Goal: Transaction & Acquisition: Obtain resource

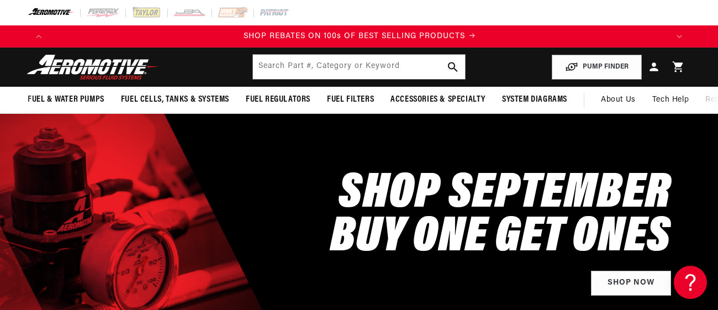
scroll to position [0, 1238]
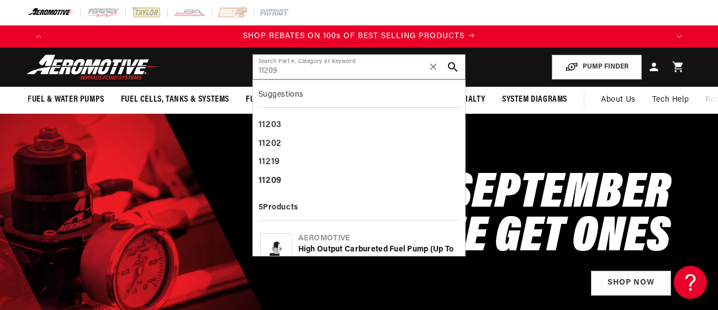
type input "11209"
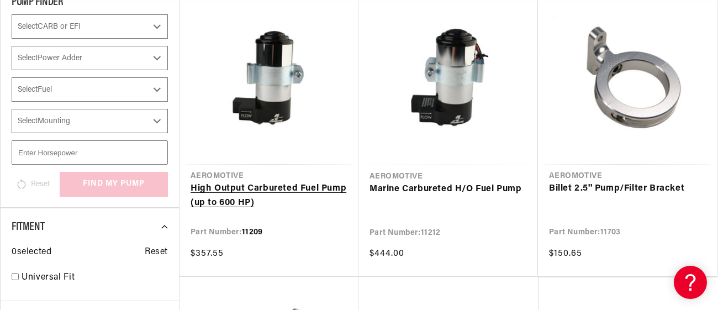
scroll to position [0, 619]
click at [252, 190] on link "High Output Carbureted Fuel Pump (up to 600 HP)" at bounding box center [269, 196] width 157 height 28
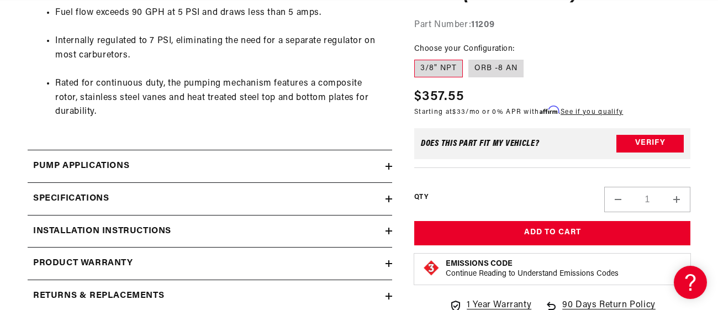
scroll to position [727, 1]
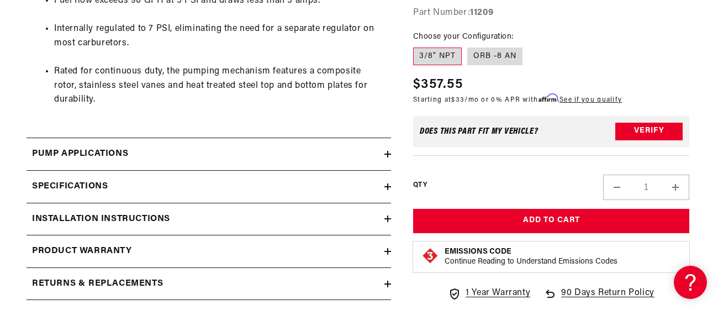
click at [246, 184] on div "Specifications" at bounding box center [206, 187] width 358 height 14
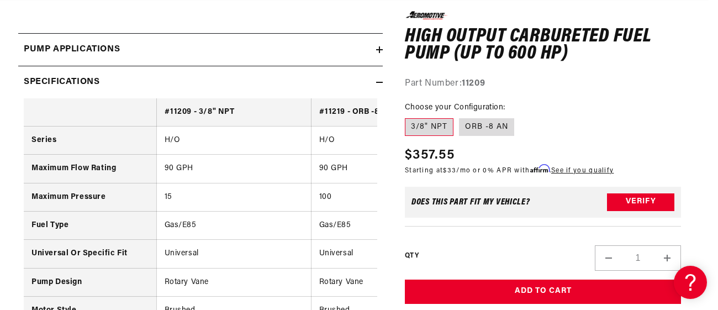
scroll to position [0, 0]
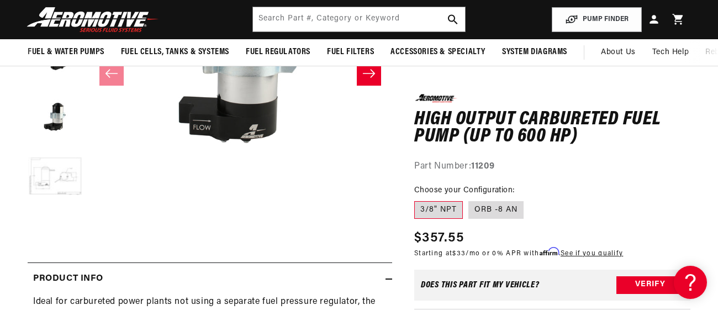
click at [44, 167] on button "Load image 5 in gallery view" at bounding box center [55, 177] width 55 height 55
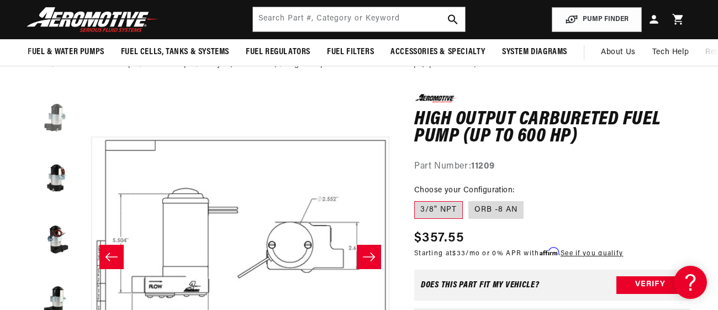
click at [44, 102] on button "Load image 1 in gallery view" at bounding box center [55, 117] width 55 height 55
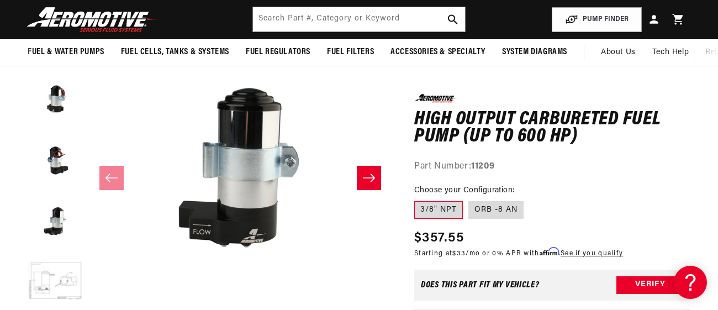
scroll to position [141, 0]
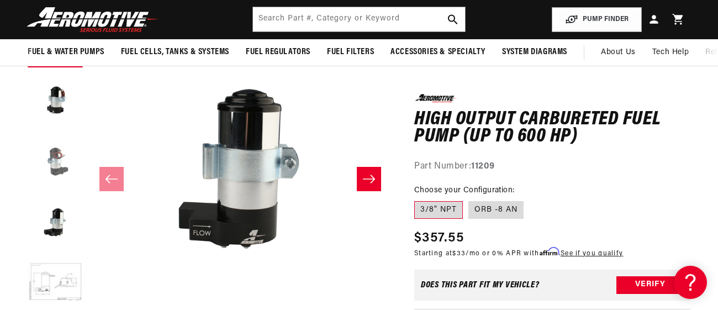
click at [57, 172] on button "Load image 3 in gallery view" at bounding box center [55, 161] width 55 height 55
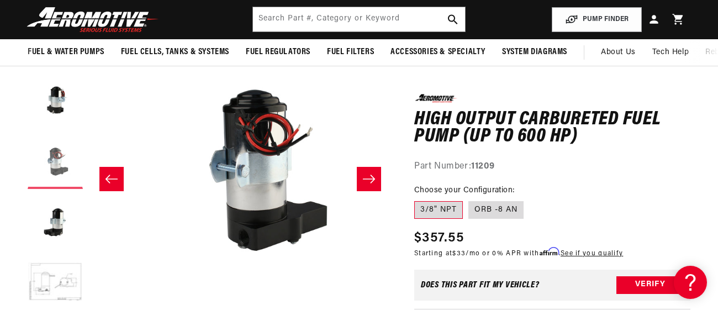
scroll to position [0, 608]
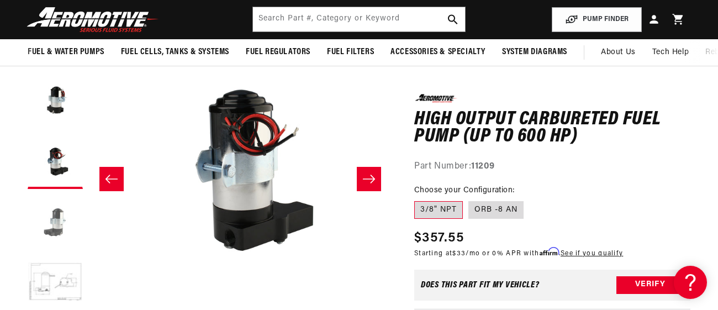
click at [66, 197] on button "Load image 4 in gallery view" at bounding box center [55, 222] width 55 height 55
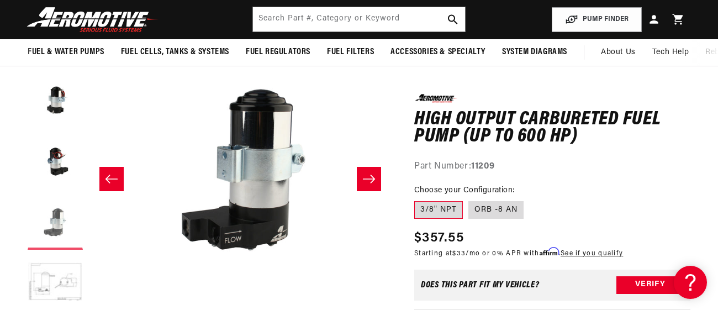
scroll to position [0, 912]
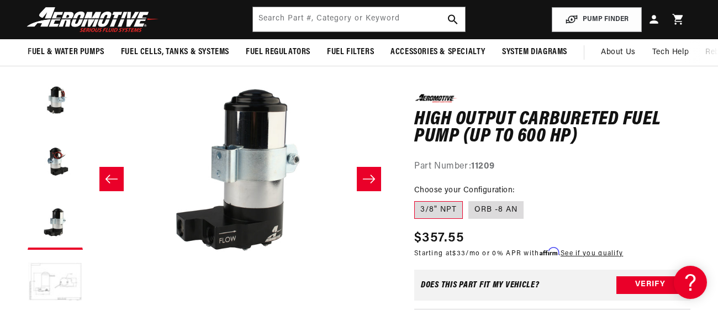
click at [72, 267] on button "Load image 5 in gallery view" at bounding box center [55, 282] width 55 height 55
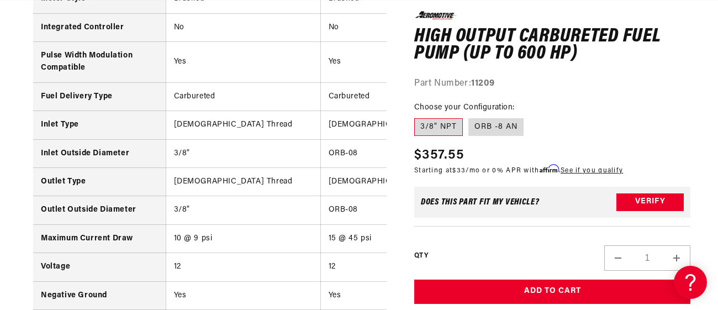
scroll to position [1168, 0]
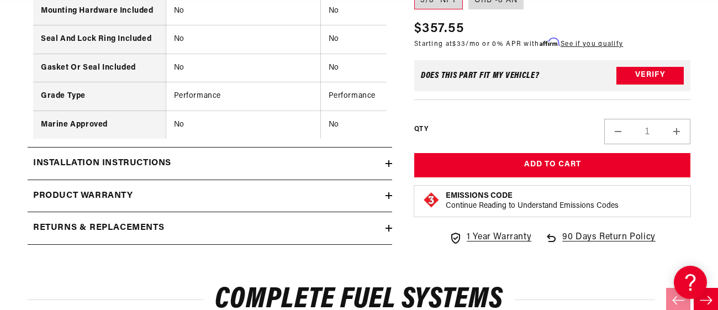
click at [297, 160] on div "Installation Instructions" at bounding box center [207, 163] width 358 height 14
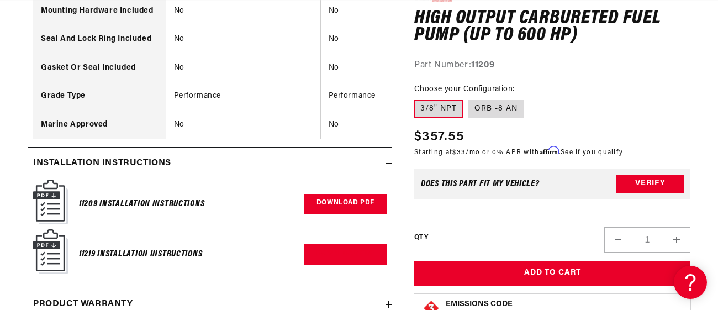
click at [354, 207] on link "Download PDF" at bounding box center [345, 204] width 82 height 20
